Goal: Information Seeking & Learning: Check status

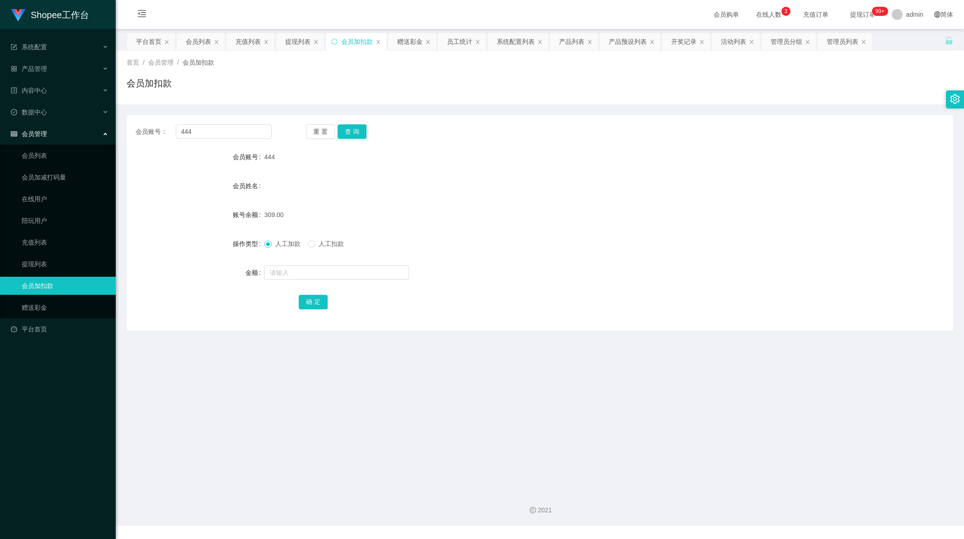
click at [413, 44] on div "赠送彩金" at bounding box center [409, 41] width 25 height 17
click at [471, 44] on div "员工统计" at bounding box center [459, 41] width 25 height 17
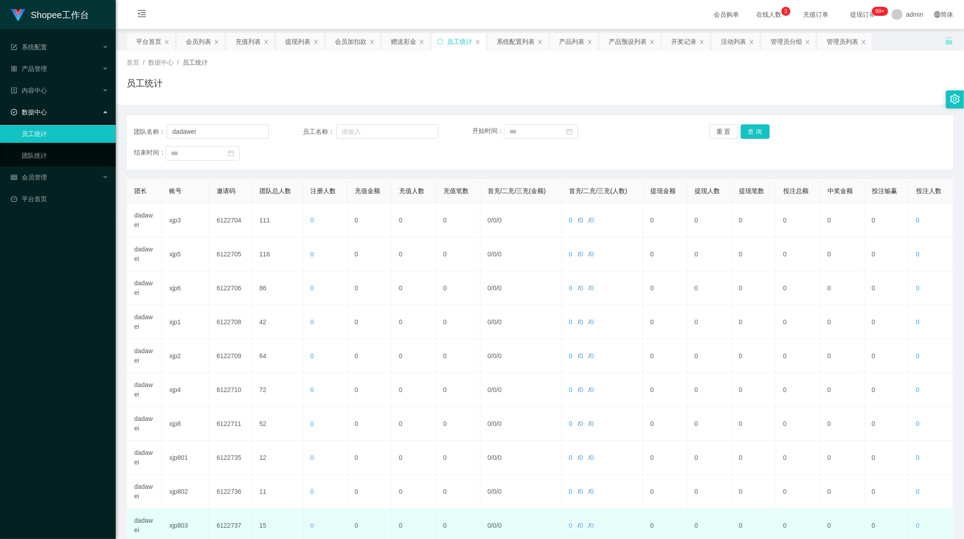
scroll to position [86, 0]
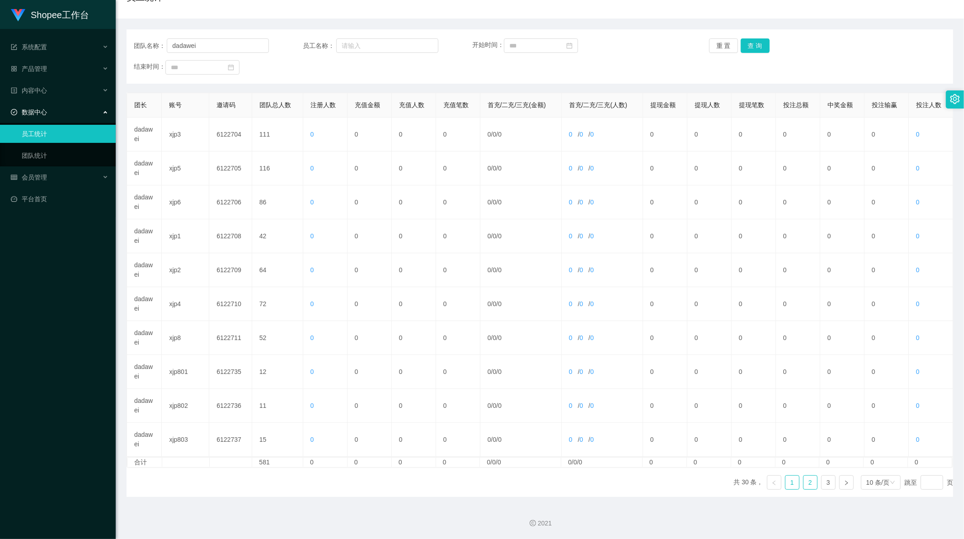
click at [811, 486] on link "2" at bounding box center [810, 482] width 14 height 14
click at [205, 47] on input "dadawei" at bounding box center [218, 45] width 102 height 14
click at [744, 47] on button "查 询" at bounding box center [755, 45] width 29 height 14
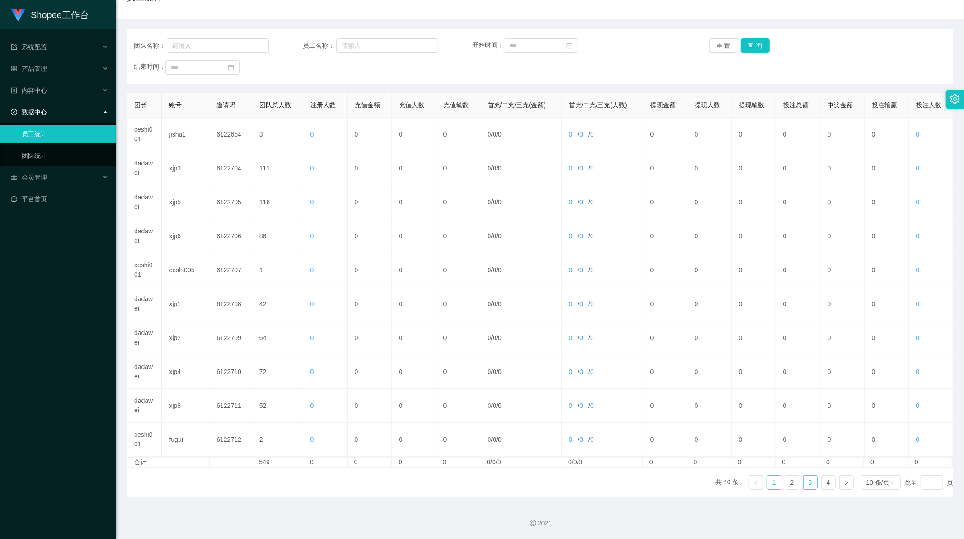
click at [809, 483] on link "3" at bounding box center [810, 482] width 14 height 14
click at [788, 481] on link "2" at bounding box center [792, 482] width 14 height 14
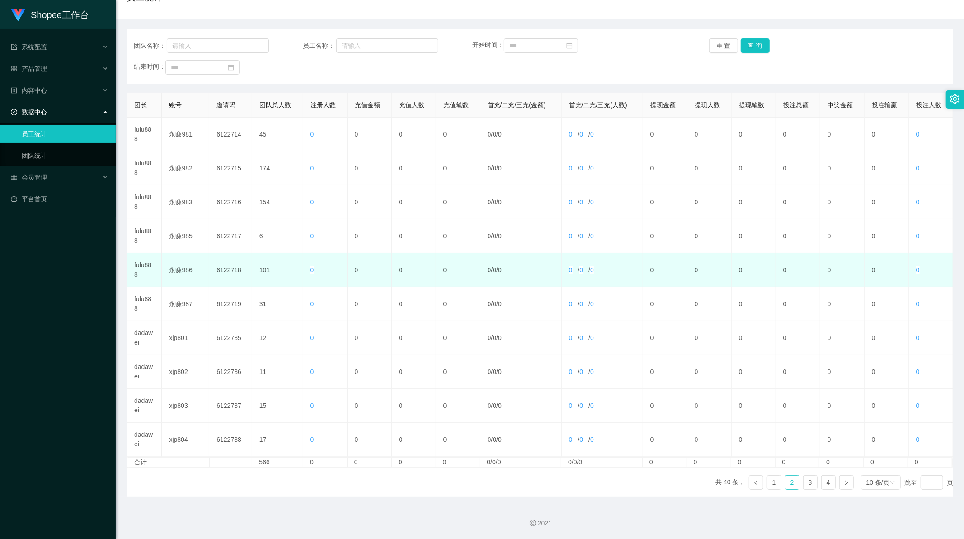
click at [186, 271] on td "永赚986" at bounding box center [185, 270] width 47 height 34
copy td "永赚986"
click at [312, 268] on span "0" at bounding box center [312, 269] width 4 height 7
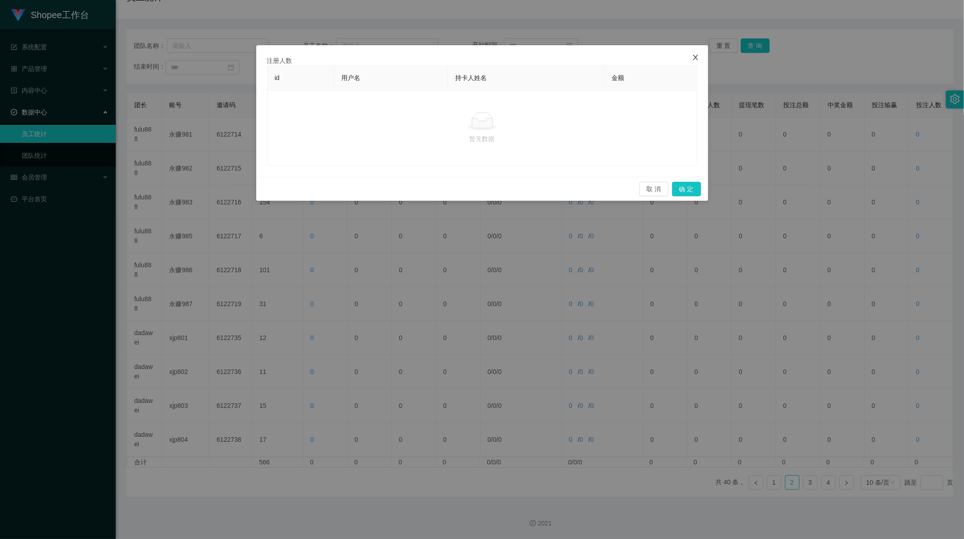
click at [693, 57] on icon "图标: close" at bounding box center [695, 57] width 7 height 7
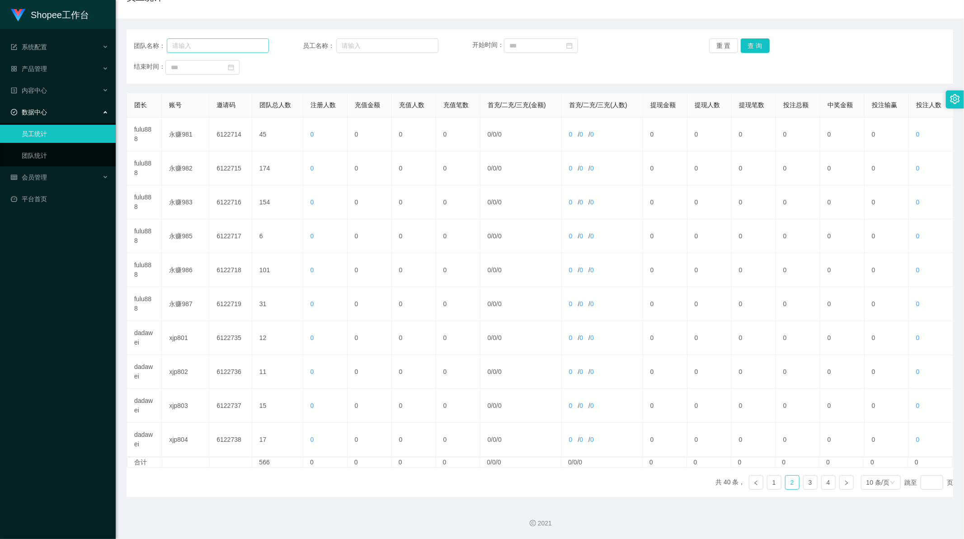
scroll to position [0, 0]
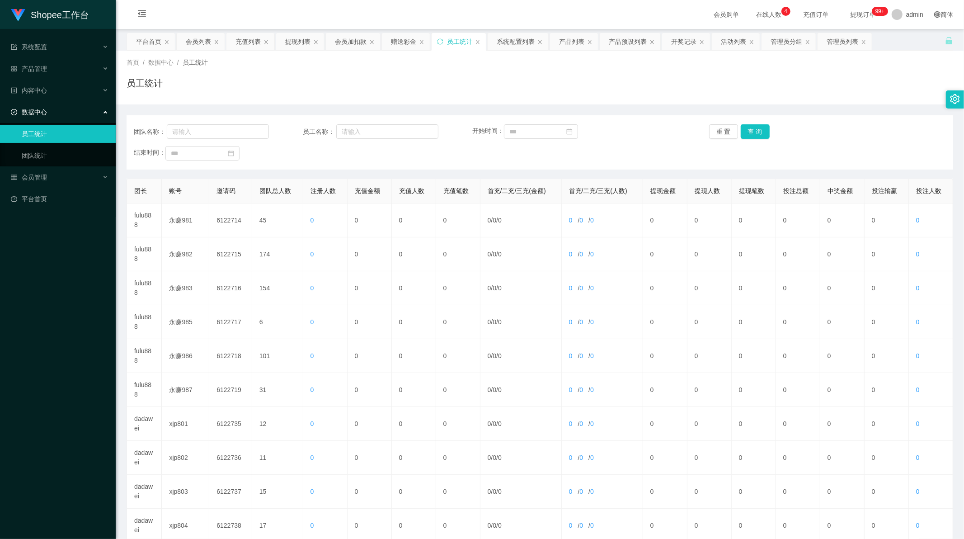
click at [321, 70] on div "首页 / 数据中心 / 员工统计 / 员工统计" at bounding box center [540, 77] width 826 height 39
click at [249, 44] on div "充值列表" at bounding box center [247, 41] width 25 height 17
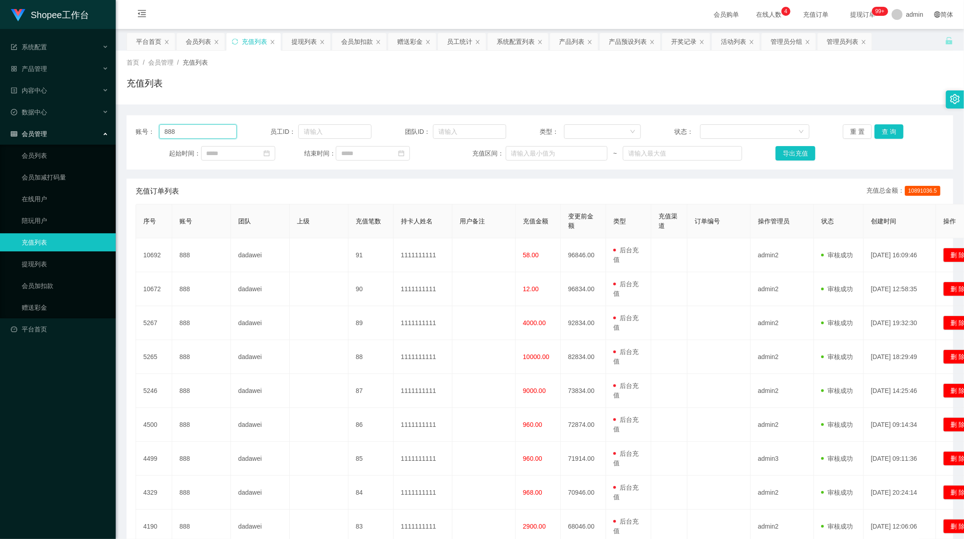
click at [184, 132] on input "888" at bounding box center [198, 131] width 78 height 14
type input "A986"
click at [886, 133] on button "查 询" at bounding box center [888, 131] width 29 height 14
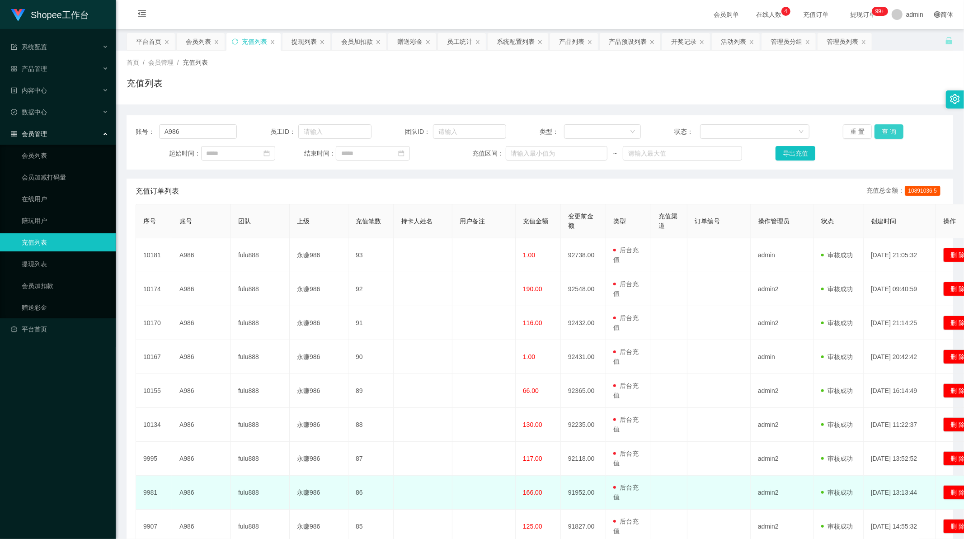
scroll to position [109, 0]
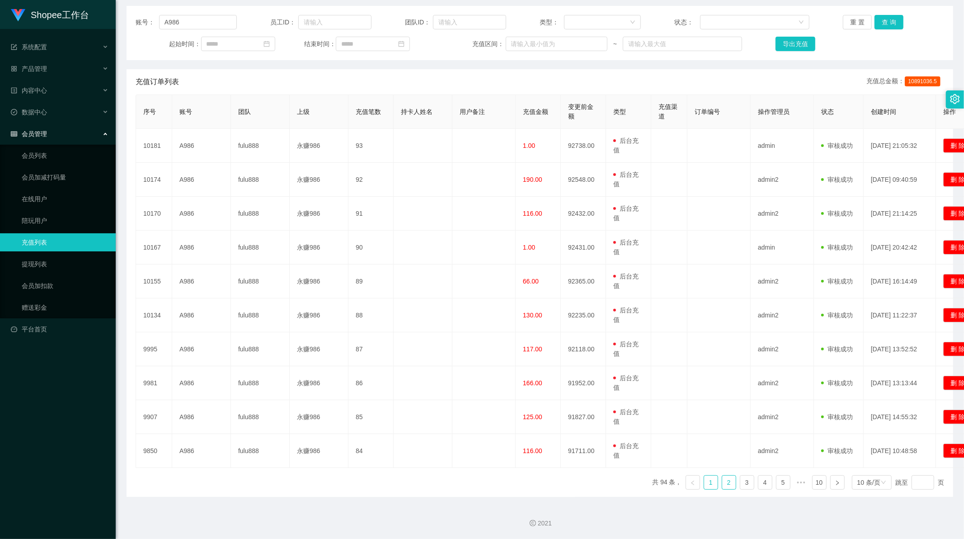
click at [722, 485] on link "2" at bounding box center [729, 482] width 14 height 14
